Goal: Ask a question: Seek information or help from site administrators or community

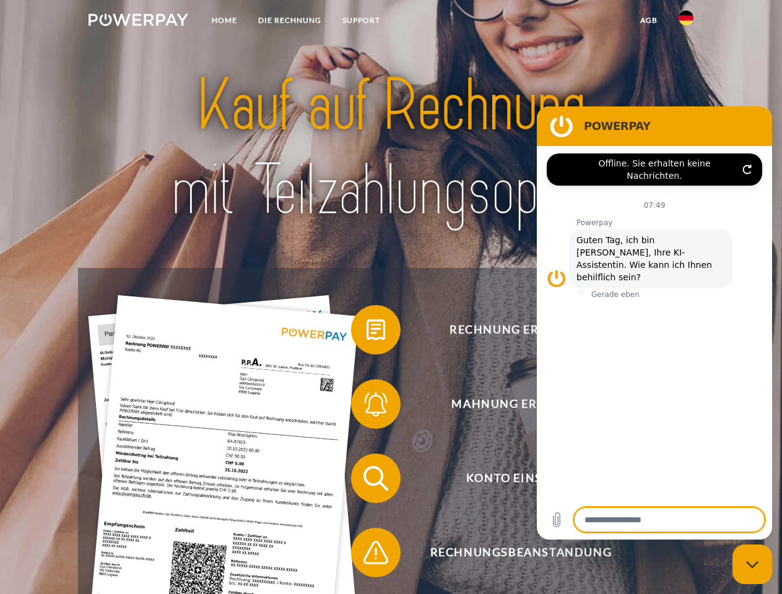
click at [138, 22] on img at bounding box center [139, 20] width 100 height 12
click at [686, 22] on img at bounding box center [686, 18] width 15 height 15
click at [648, 20] on link "agb" at bounding box center [649, 20] width 38 height 22
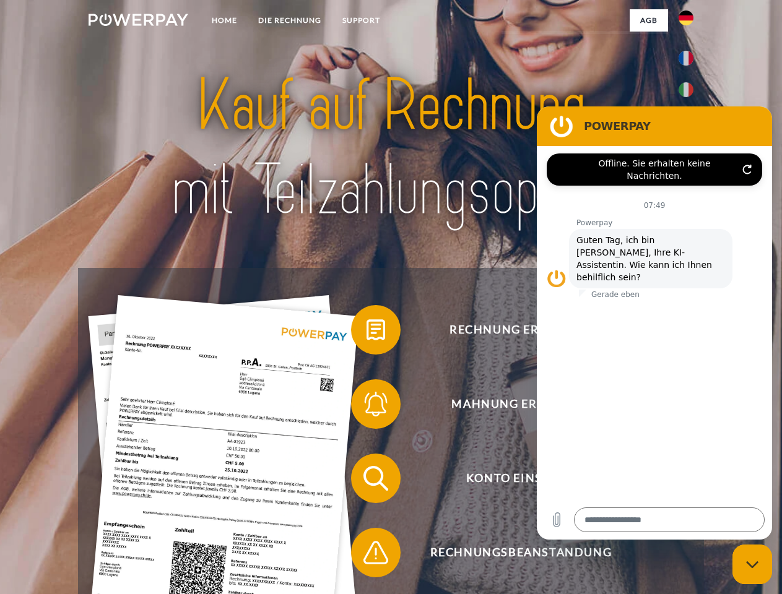
click at [367, 332] on span at bounding box center [357, 330] width 62 height 62
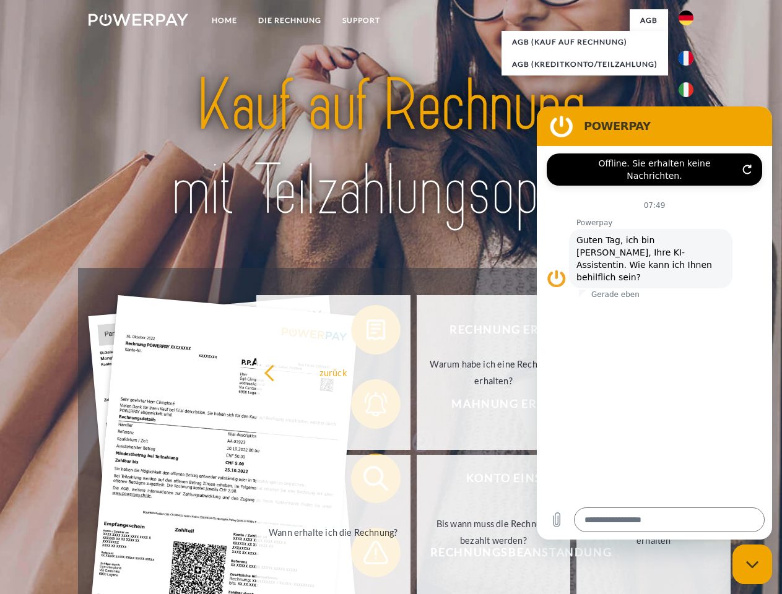
click at [367, 407] on div "Rechnung erhalten? Mahnung erhalten? Konto einsehen" at bounding box center [390, 515] width 625 height 495
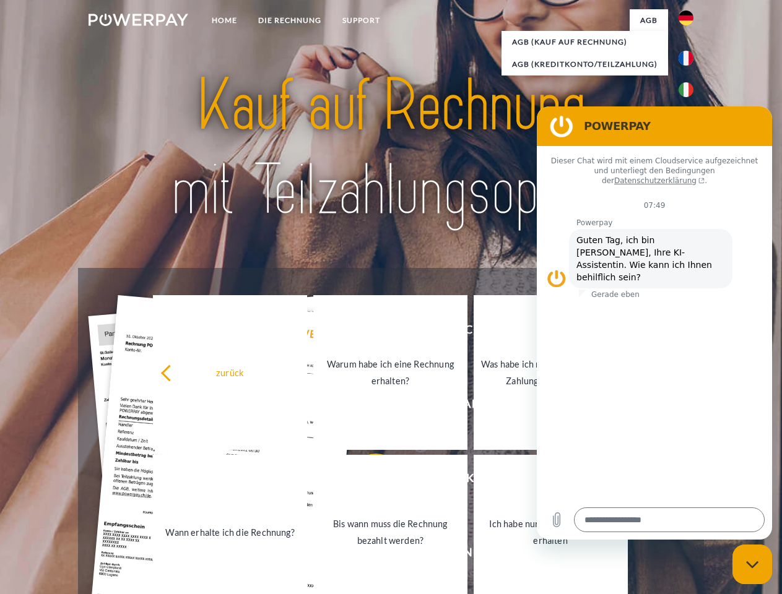
click at [367, 481] on link "Bis wann muss die Rechnung bezahlt werden?" at bounding box center [390, 532] width 154 height 155
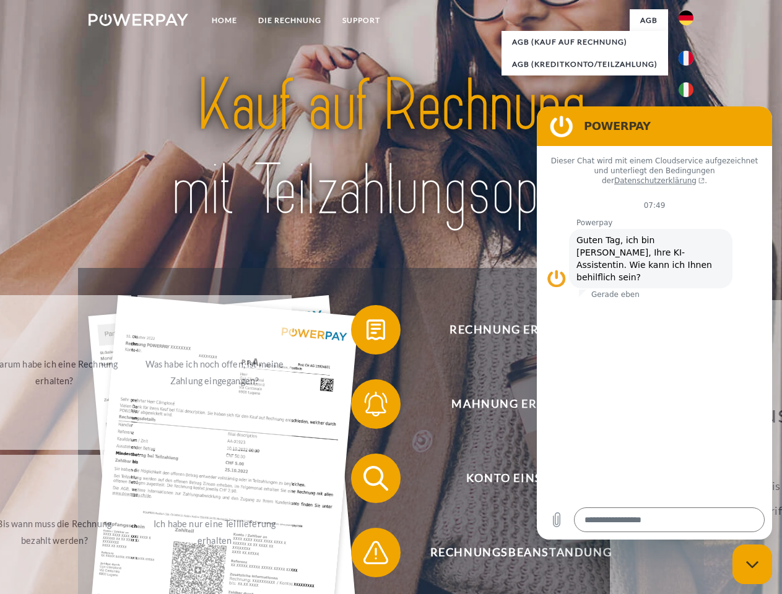
click at [367, 555] on span at bounding box center [357, 553] width 62 height 62
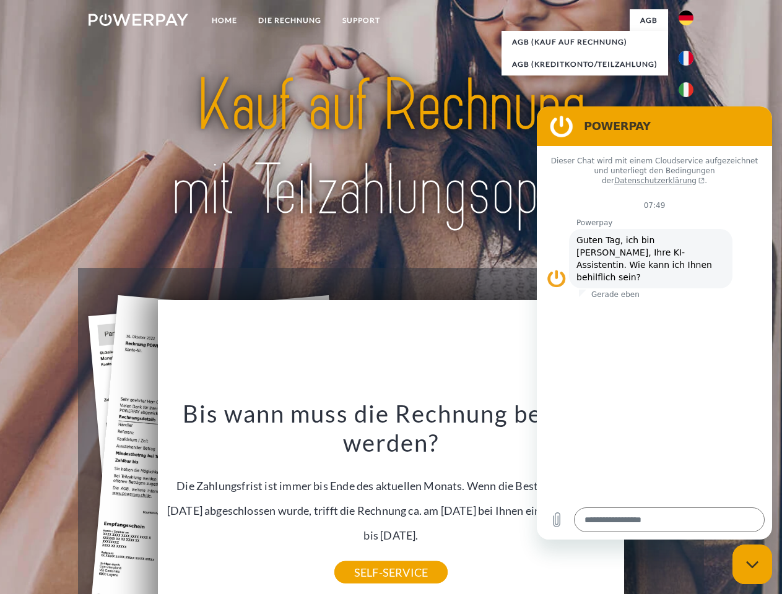
click at [752, 565] on icon "Messaging-Fenster schließen" at bounding box center [752, 565] width 13 height 8
type textarea "*"
